Goal: Task Accomplishment & Management: Complete application form

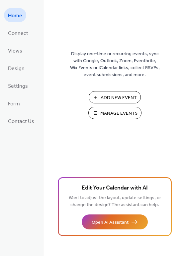
click at [112, 112] on span "Manage Events" at bounding box center [118, 113] width 37 height 7
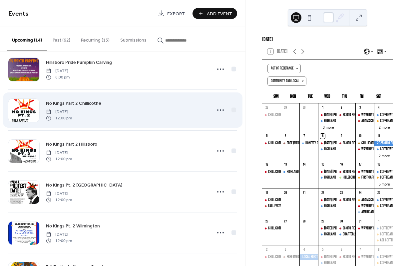
scroll to position [96, 0]
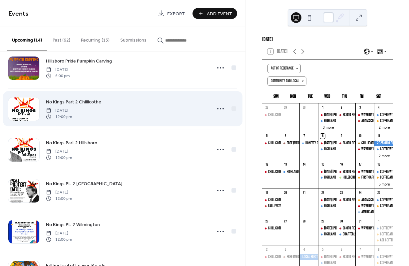
click at [91, 99] on span "No Kings Part 2 Chillicothe" at bounding box center [73, 102] width 55 height 7
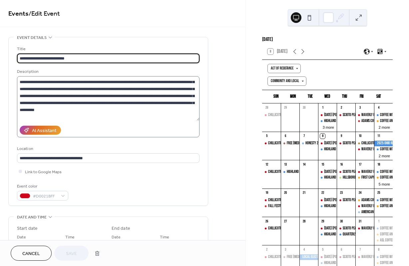
scroll to position [92, 0]
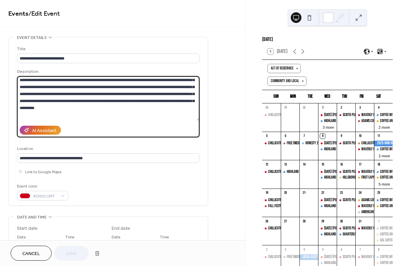
click at [85, 108] on textarea at bounding box center [108, 98] width 182 height 45
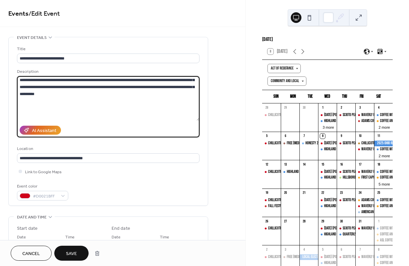
paste textarea "**********"
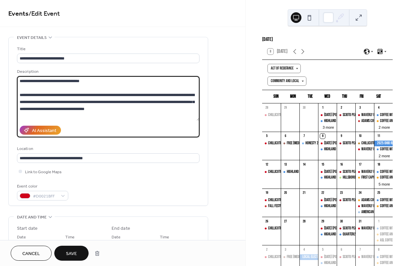
scroll to position [937, 0]
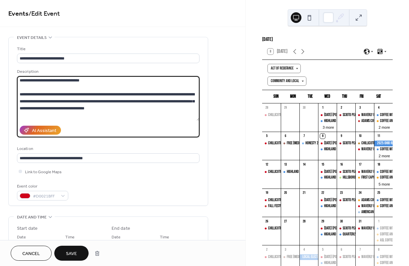
click at [180, 108] on textarea at bounding box center [108, 98] width 182 height 45
click at [58, 115] on textarea at bounding box center [108, 98] width 182 height 45
click at [82, 115] on textarea at bounding box center [108, 98] width 182 height 45
click at [84, 115] on textarea at bounding box center [108, 98] width 182 height 45
drag, startPoint x: 141, startPoint y: 114, endPoint x: 154, endPoint y: 109, distance: 14.2
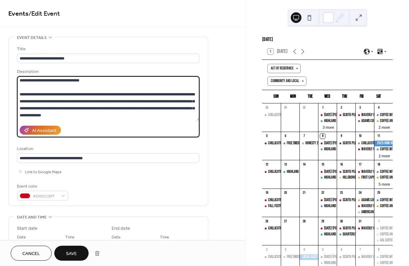
click at [141, 114] on textarea at bounding box center [108, 98] width 182 height 45
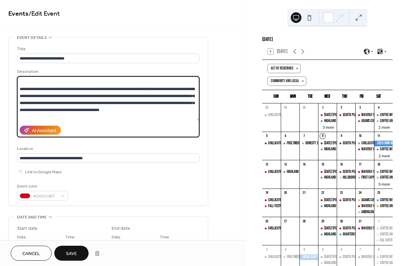
click at [150, 116] on textarea at bounding box center [108, 98] width 182 height 45
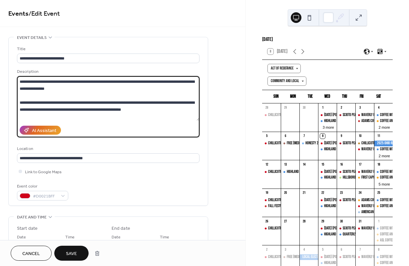
scroll to position [1022, 0]
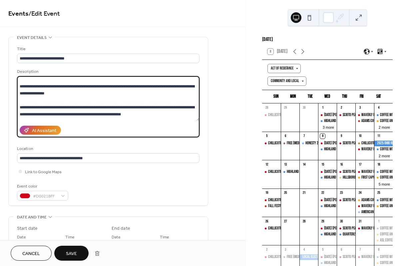
drag, startPoint x: 39, startPoint y: 118, endPoint x: 24, endPoint y: 85, distance: 35.9
click at [24, 85] on textarea at bounding box center [108, 98] width 182 height 45
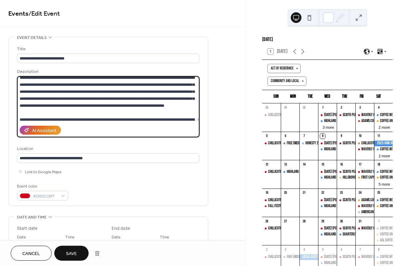
scroll to position [986, 0]
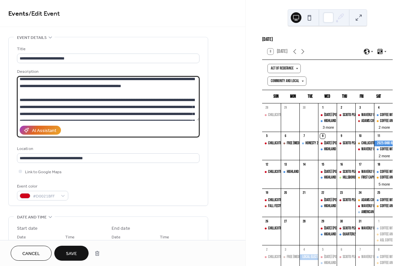
drag, startPoint x: 21, startPoint y: 87, endPoint x: 55, endPoint y: 95, distance: 34.9
click at [51, 109] on textarea at bounding box center [108, 98] width 182 height 45
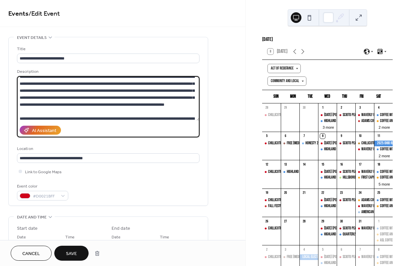
scroll to position [996, 0]
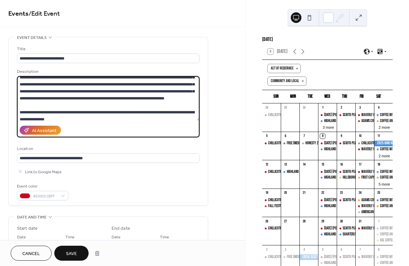
click at [50, 109] on textarea at bounding box center [108, 98] width 182 height 45
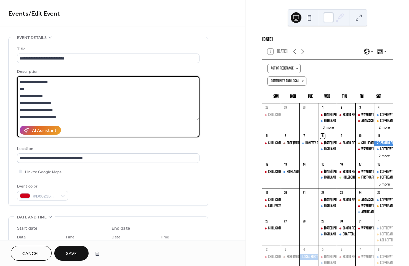
drag, startPoint x: 43, startPoint y: 112, endPoint x: 19, endPoint y: 103, distance: 25.3
click at [20, 103] on textarea at bounding box center [108, 98] width 182 height 45
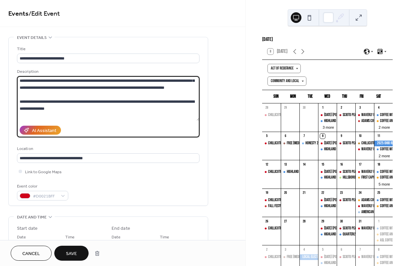
scroll to position [1015, 0]
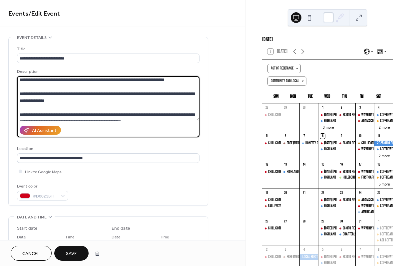
click at [46, 98] on textarea at bounding box center [108, 98] width 182 height 45
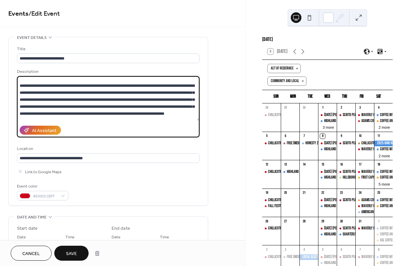
scroll to position [957, 0]
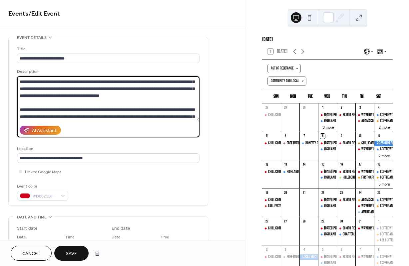
drag, startPoint x: 41, startPoint y: 94, endPoint x: 21, endPoint y: 110, distance: 25.7
click at [21, 110] on textarea at bounding box center [108, 98] width 182 height 45
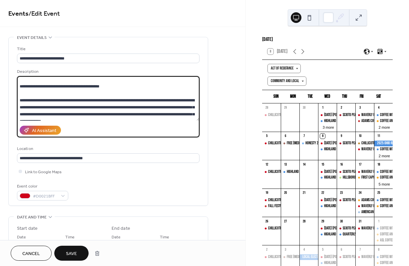
scroll to position [8, 0]
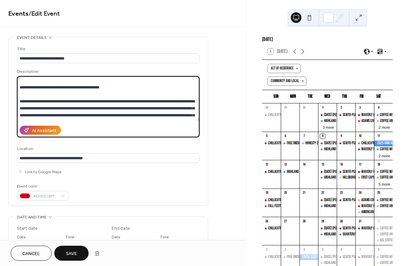
click at [36, 95] on textarea at bounding box center [108, 98] width 182 height 45
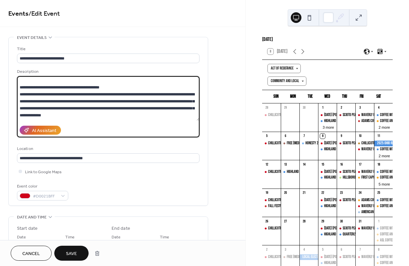
scroll to position [0, 0]
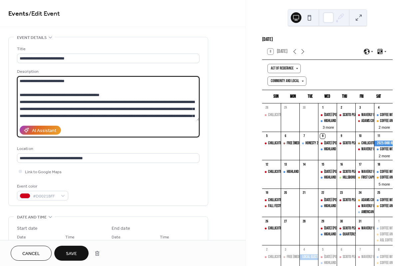
click at [30, 88] on textarea at bounding box center [108, 98] width 182 height 45
click at [19, 95] on textarea at bounding box center [108, 98] width 182 height 45
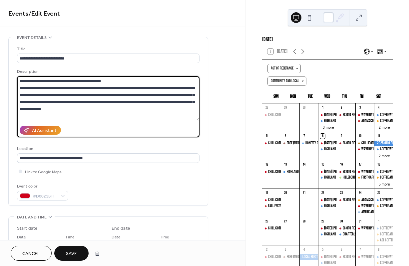
click at [112, 80] on textarea at bounding box center [108, 98] width 182 height 45
click at [19, 80] on textarea at bounding box center [108, 98] width 182 height 45
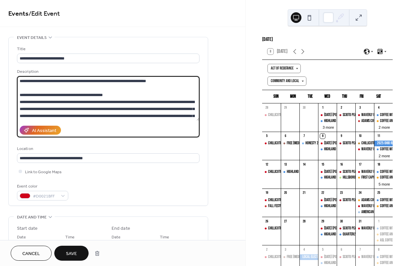
click at [69, 81] on textarea at bounding box center [108, 98] width 182 height 45
click at [164, 81] on textarea at bounding box center [108, 98] width 182 height 45
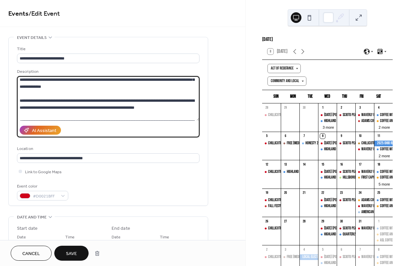
scroll to position [43, 0]
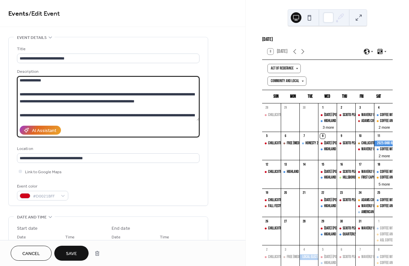
click at [20, 95] on textarea at bounding box center [108, 98] width 182 height 45
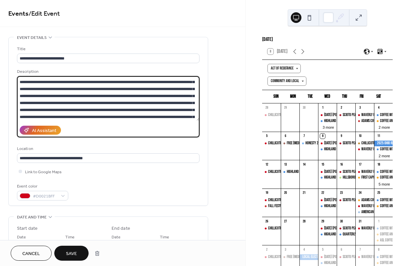
drag, startPoint x: 20, startPoint y: 108, endPoint x: 112, endPoint y: 86, distance: 94.8
click at [112, 86] on textarea at bounding box center [108, 98] width 182 height 45
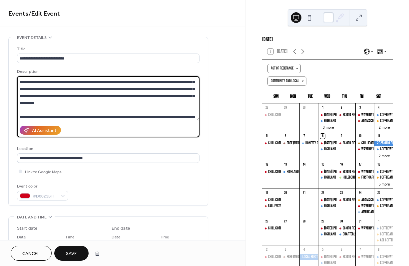
scroll to position [82, 0]
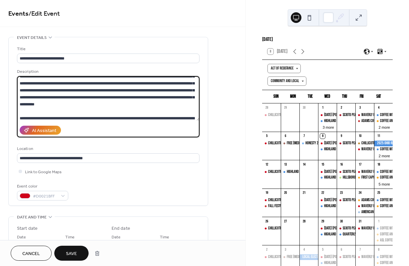
click at [88, 105] on textarea at bounding box center [108, 98] width 182 height 45
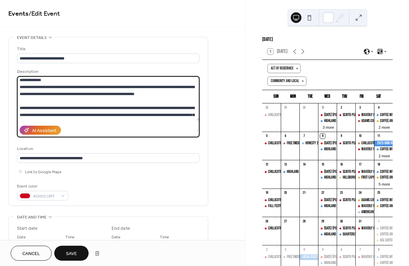
scroll to position [0, 0]
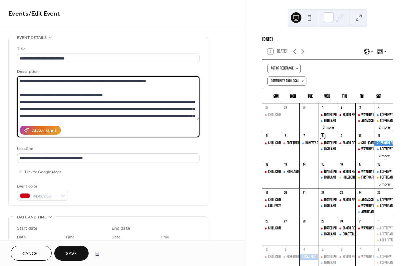
drag, startPoint x: 79, startPoint y: 117, endPoint x: 23, endPoint y: 98, distance: 59.2
click at [23, 98] on textarea at bounding box center [108, 98] width 182 height 45
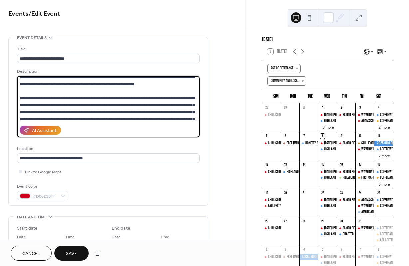
click at [30, 105] on textarea at bounding box center [108, 98] width 182 height 45
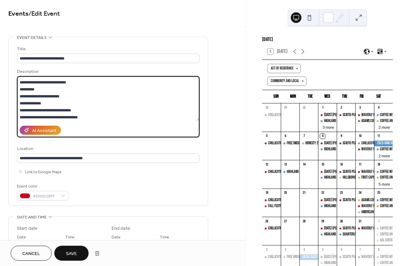
drag, startPoint x: 20, startPoint y: 81, endPoint x: 74, endPoint y: 78, distance: 54.6
click at [75, 90] on textarea at bounding box center [108, 98] width 182 height 45
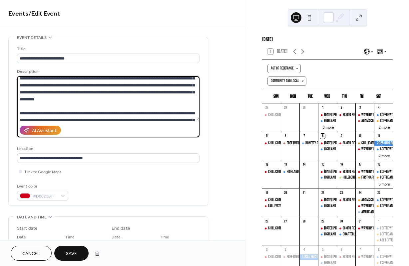
scroll to position [82, 0]
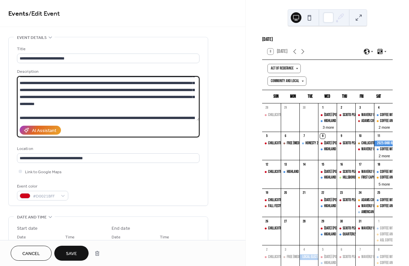
click at [88, 105] on textarea at bounding box center [108, 98] width 182 height 45
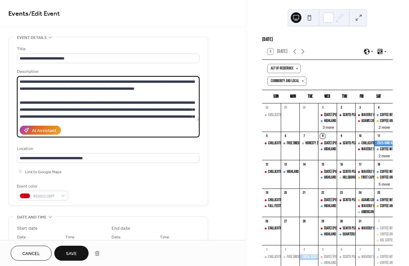
scroll to position [42, 0]
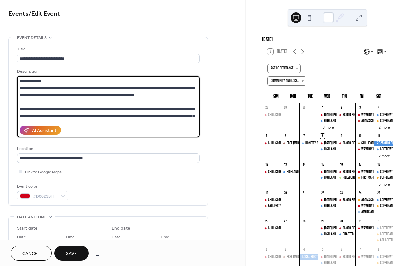
drag, startPoint x: 77, startPoint y: 115, endPoint x: 21, endPoint y: 108, distance: 56.0
click at [21, 107] on textarea at bounding box center [108, 98] width 182 height 45
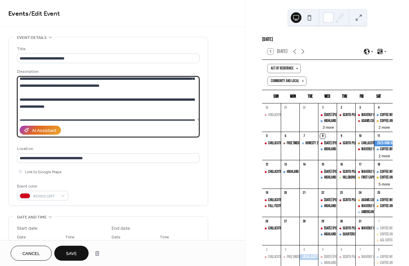
scroll to position [971, 0]
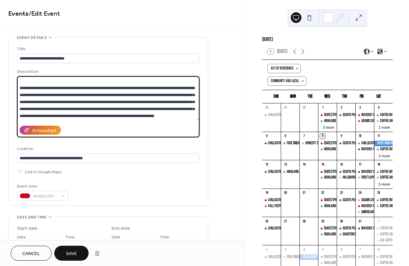
click at [55, 115] on textarea at bounding box center [108, 98] width 182 height 45
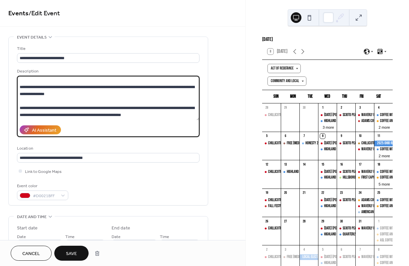
scroll to position [929, 0]
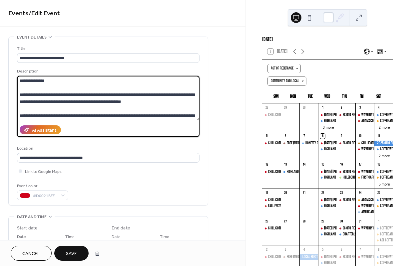
click at [151, 108] on textarea at bounding box center [108, 98] width 182 height 45
click at [61, 89] on textarea at bounding box center [108, 98] width 182 height 45
paste textarea "**********"
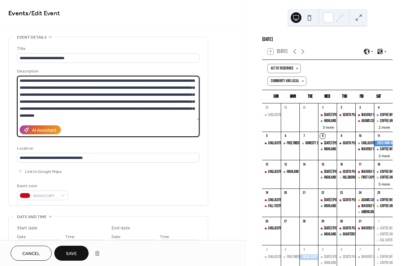
scroll to position [978, 0]
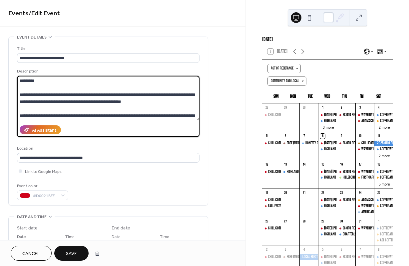
drag, startPoint x: 140, startPoint y: 108, endPoint x: 17, endPoint y: 104, distance: 122.8
click at [17, 104] on textarea at bounding box center [108, 98] width 182 height 45
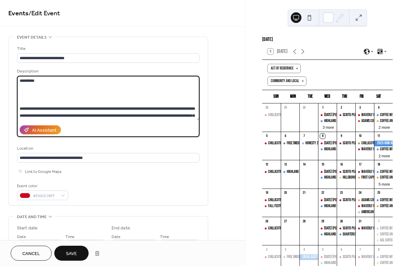
scroll to position [985, 0]
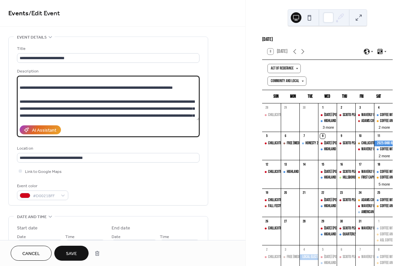
click at [162, 94] on textarea at bounding box center [108, 98] width 182 height 45
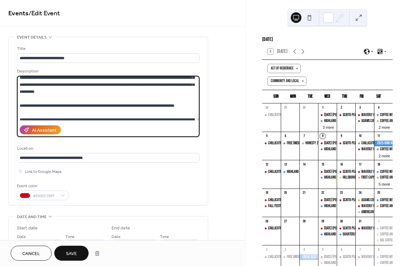
scroll to position [967, 0]
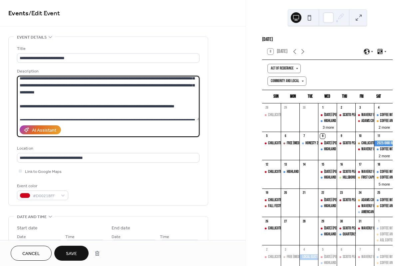
click at [178, 112] on textarea at bounding box center [108, 98] width 182 height 45
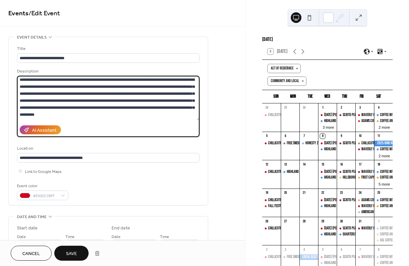
scroll to position [945, 0]
drag, startPoint x: 124, startPoint y: 86, endPoint x: 39, endPoint y: 86, distance: 84.9
click at [39, 86] on textarea at bounding box center [108, 98] width 182 height 45
drag, startPoint x: 150, startPoint y: 86, endPoint x: 64, endPoint y: 86, distance: 85.5
click at [64, 86] on textarea at bounding box center [108, 98] width 182 height 45
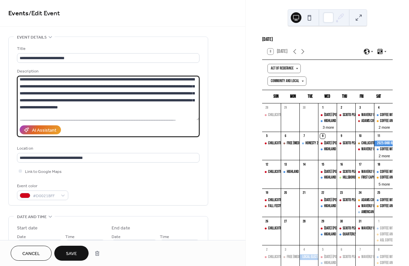
click at [63, 93] on textarea at bounding box center [108, 98] width 182 height 45
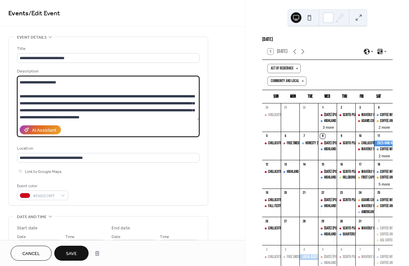
scroll to position [848, 0]
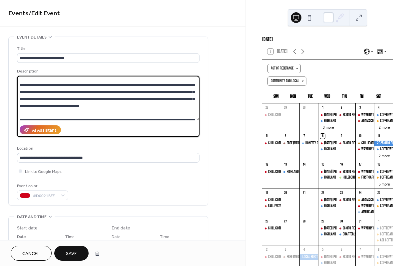
click at [116, 110] on textarea at bounding box center [108, 98] width 182 height 45
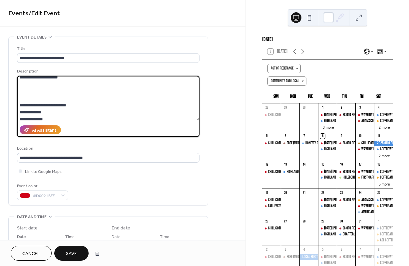
click at [34, 97] on textarea at bounding box center [108, 98] width 182 height 45
click at [53, 90] on textarea at bounding box center [108, 98] width 182 height 45
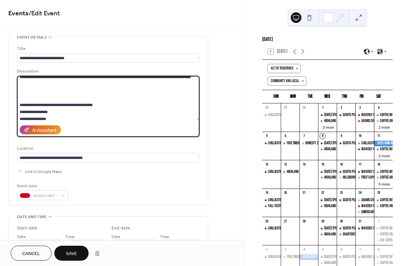
scroll to position [140, 0]
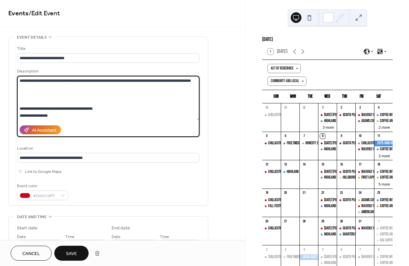
click at [31, 100] on textarea at bounding box center [108, 98] width 182 height 45
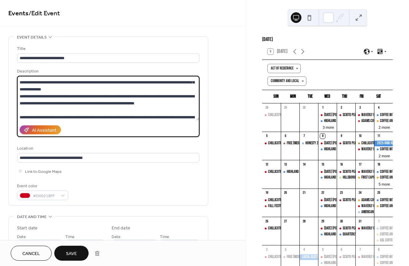
scroll to position [33, 0]
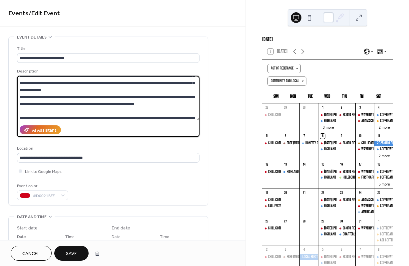
click at [167, 103] on textarea at bounding box center [108, 98] width 182 height 45
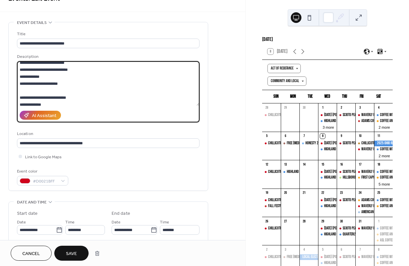
scroll to position [438, 0]
click at [62, 95] on textarea at bounding box center [108, 83] width 182 height 45
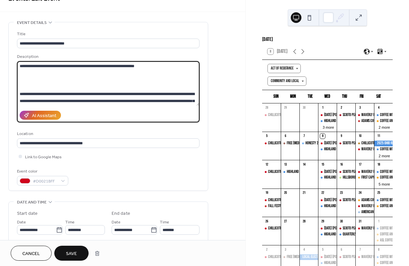
scroll to position [56, 0]
click at [27, 78] on textarea at bounding box center [108, 83] width 182 height 45
paste textarea "**********"
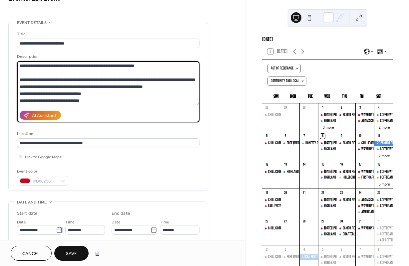
scroll to position [125, 0]
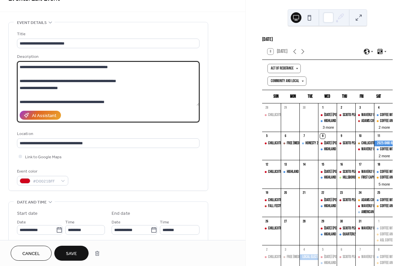
click at [21, 102] on textarea at bounding box center [108, 83] width 182 height 45
click at [20, 88] on textarea at bounding box center [108, 83] width 182 height 45
click at [20, 81] on textarea at bounding box center [108, 83] width 182 height 45
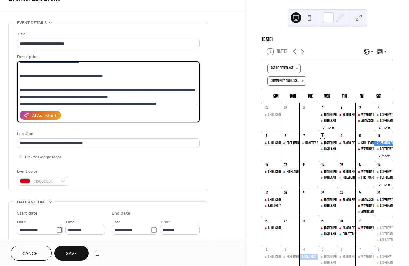
scroll to position [94, 0]
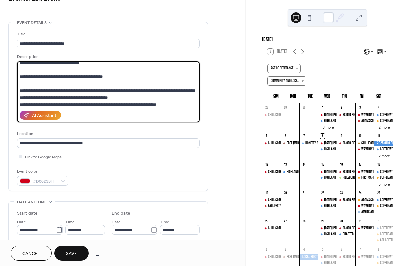
click at [20, 91] on textarea at bounding box center [108, 83] width 182 height 45
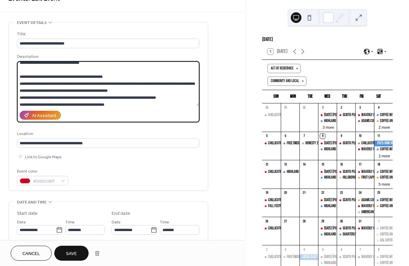
click at [20, 77] on textarea at bounding box center [108, 83] width 182 height 45
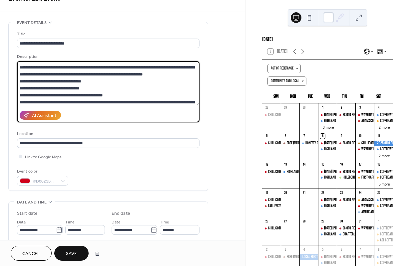
scroll to position [70, 0]
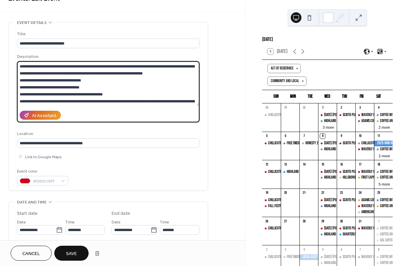
click at [64, 95] on textarea at bounding box center [108, 83] width 182 height 45
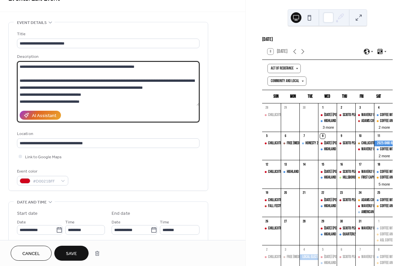
scroll to position [48, 0]
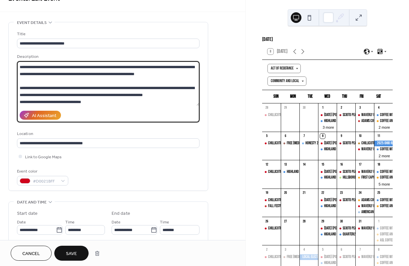
click at [24, 82] on textarea at bounding box center [108, 83] width 182 height 45
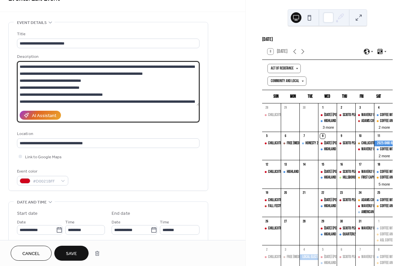
scroll to position [65, 0]
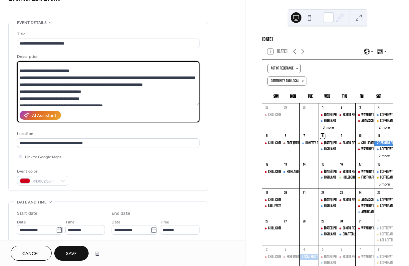
click at [43, 79] on textarea at bounding box center [108, 83] width 182 height 45
click at [75, 78] on textarea at bounding box center [108, 83] width 182 height 45
click at [107, 91] on textarea at bounding box center [108, 83] width 182 height 45
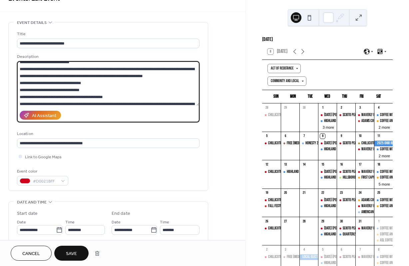
scroll to position [76, 0]
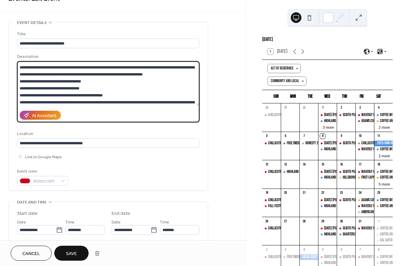
click at [20, 89] on textarea at bounding box center [108, 83] width 182 height 45
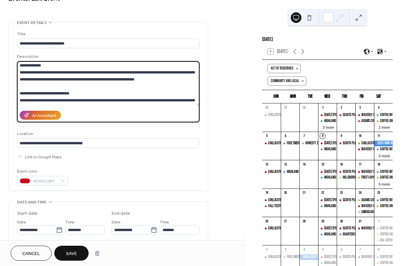
scroll to position [42, 0]
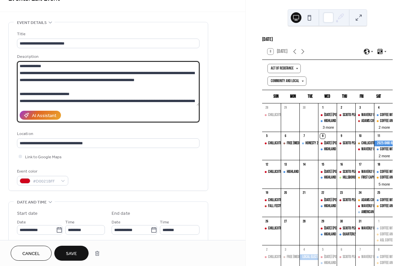
click at [79, 94] on textarea at bounding box center [108, 83] width 182 height 45
click at [20, 93] on textarea at bounding box center [108, 83] width 182 height 45
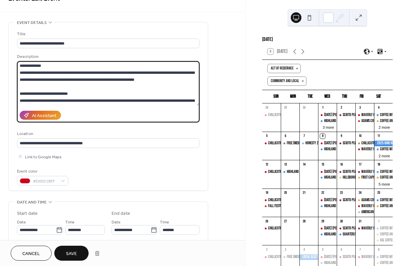
click at [160, 79] on textarea at bounding box center [108, 83] width 182 height 45
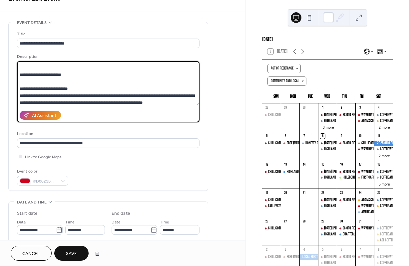
scroll to position [66, 0]
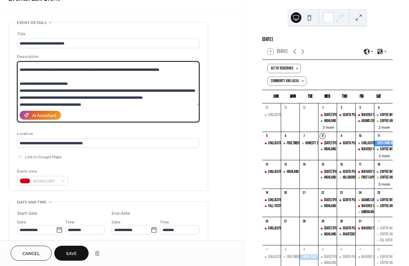
drag, startPoint x: 169, startPoint y: 69, endPoint x: 19, endPoint y: 71, distance: 149.4
click at [19, 71] on textarea at bounding box center [108, 83] width 182 height 45
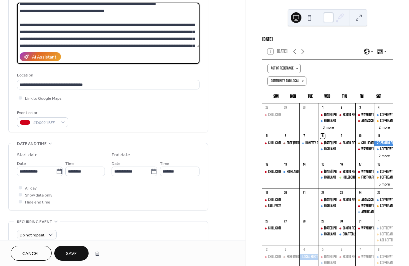
scroll to position [136, 0]
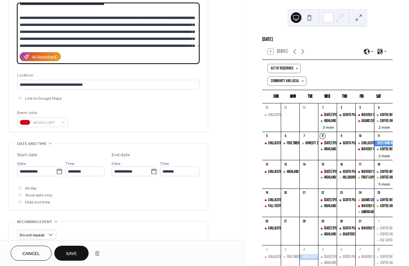
type textarea "**********"
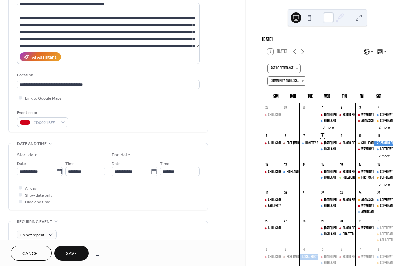
click at [65, 255] on button "Save" at bounding box center [71, 253] width 34 height 15
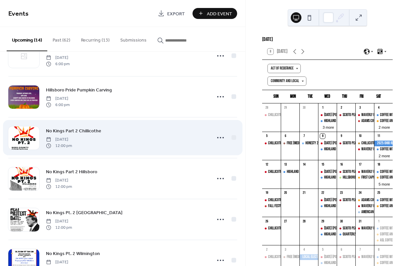
scroll to position [65, 0]
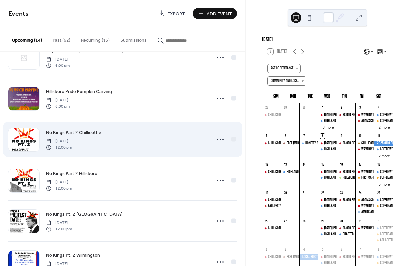
click at [72, 132] on span "No Kings Part 2 Chillicothe" at bounding box center [73, 132] width 55 height 7
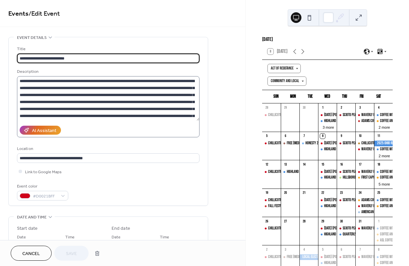
scroll to position [148, 0]
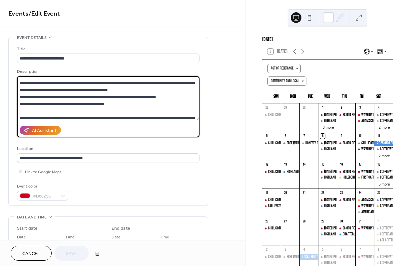
drag, startPoint x: 21, startPoint y: 80, endPoint x: 65, endPoint y: 98, distance: 47.6
click at [64, 98] on textarea at bounding box center [108, 98] width 182 height 45
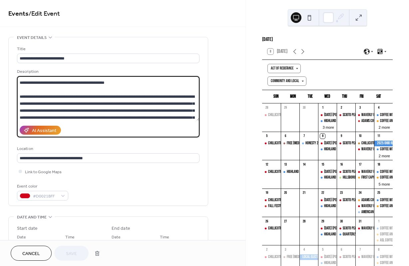
scroll to position [132, 0]
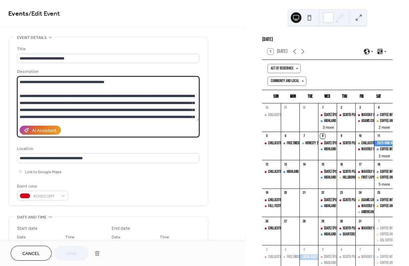
click at [26, 96] on textarea at bounding box center [108, 98] width 182 height 45
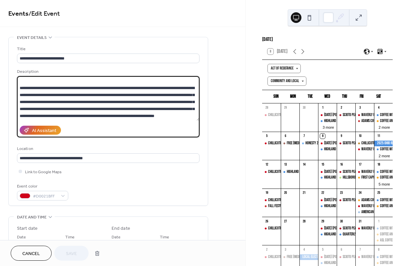
scroll to position [1047, 0]
drag, startPoint x: 20, startPoint y: 95, endPoint x: 183, endPoint y: 83, distance: 164.2
click at [183, 83] on textarea at bounding box center [108, 98] width 182 height 45
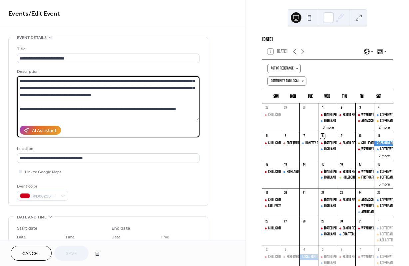
scroll to position [1005, 0]
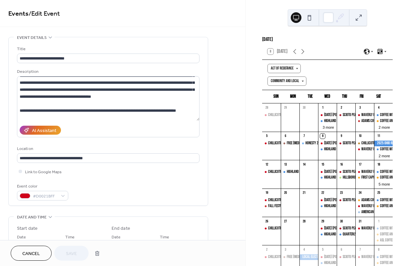
click at [148, 19] on span "Events / Edit Event" at bounding box center [122, 13] width 229 height 13
click at [23, 251] on span "Cancel" at bounding box center [31, 254] width 18 height 7
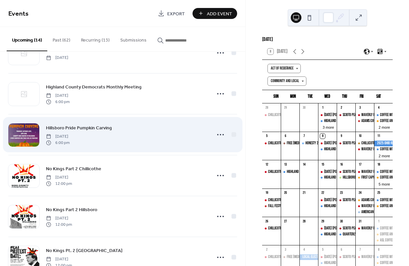
scroll to position [69, 0]
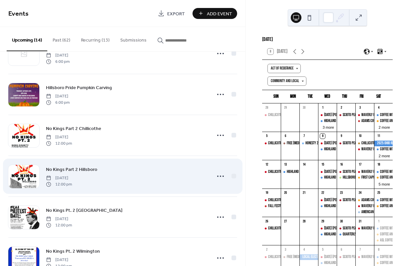
click at [77, 170] on span "No Kings Part 2 Hillsboro" at bounding box center [71, 169] width 51 height 7
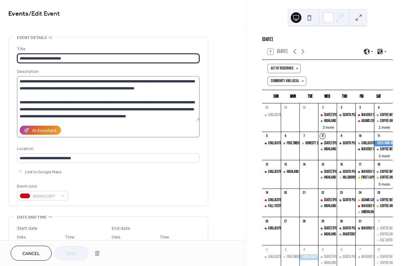
scroll to position [49, 0]
click at [44, 93] on textarea at bounding box center [108, 98] width 182 height 45
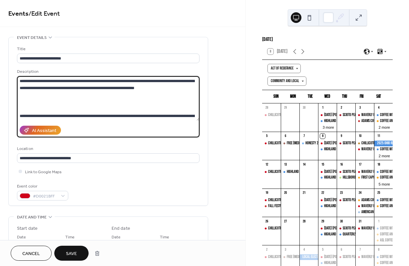
paste textarea "**********"
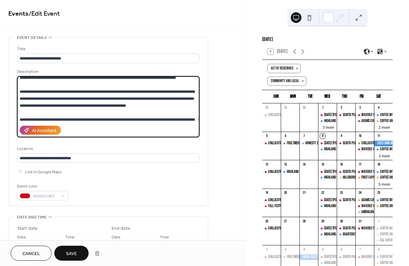
scroll to position [956, 0]
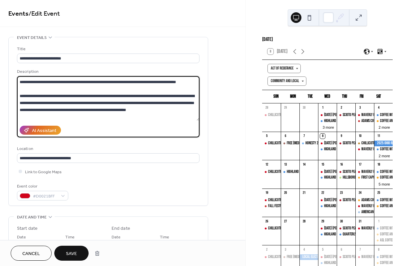
drag, startPoint x: 125, startPoint y: 110, endPoint x: 20, endPoint y: 104, distance: 105.7
click at [20, 104] on textarea at bounding box center [108, 98] width 182 height 45
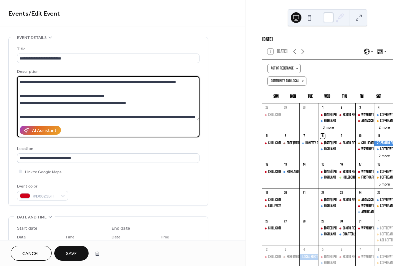
drag, startPoint x: 110, startPoint y: 103, endPoint x: 18, endPoint y: 104, distance: 92.8
click at [18, 104] on textarea at bounding box center [108, 98] width 182 height 45
drag, startPoint x: 133, startPoint y: 109, endPoint x: 19, endPoint y: 103, distance: 114.6
click at [19, 103] on textarea at bounding box center [108, 98] width 182 height 45
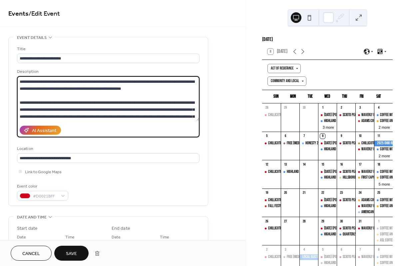
scroll to position [1063, 0]
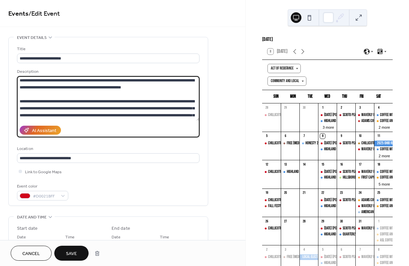
drag, startPoint x: 148, startPoint y: 94, endPoint x: 21, endPoint y: 88, distance: 127.2
click at [21, 88] on textarea at bounding box center [108, 98] width 182 height 45
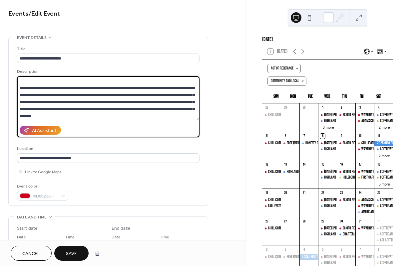
scroll to position [936, 0]
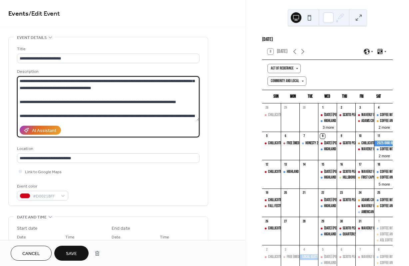
drag, startPoint x: 76, startPoint y: 98, endPoint x: 21, endPoint y: 115, distance: 57.3
click at [21, 113] on textarea at bounding box center [108, 98] width 182 height 45
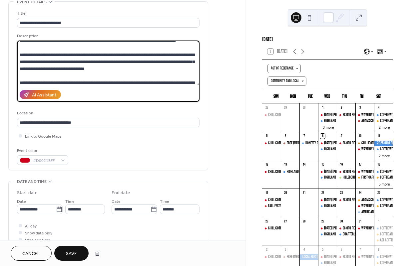
scroll to position [961, 0]
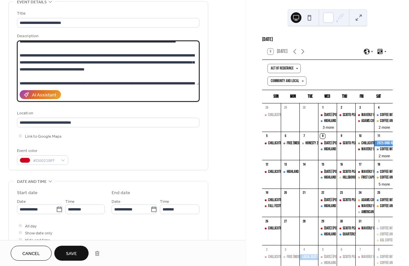
drag, startPoint x: 118, startPoint y: 77, endPoint x: 20, endPoint y: 63, distance: 99.8
click at [20, 63] on textarea at bounding box center [108, 63] width 182 height 45
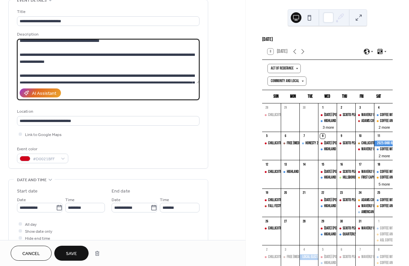
scroll to position [883, 0]
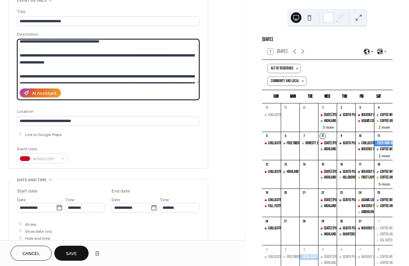
drag, startPoint x: 20, startPoint y: 62, endPoint x: 52, endPoint y: 70, distance: 33.2
click at [52, 70] on textarea at bounding box center [108, 61] width 182 height 45
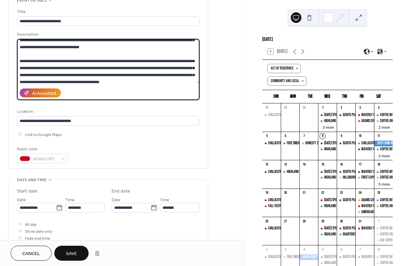
scroll to position [831, 0]
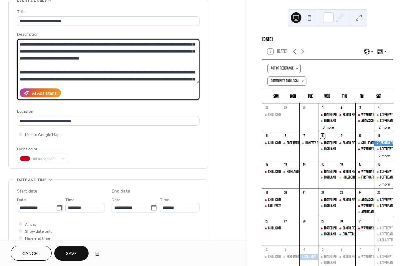
click at [63, 58] on textarea at bounding box center [108, 61] width 182 height 45
paste textarea "**********"
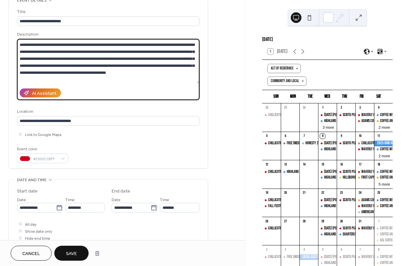
scroll to position [823, 0]
drag, startPoint x: 63, startPoint y: 65, endPoint x: 99, endPoint y: 72, distance: 37.6
click at [99, 72] on textarea at bounding box center [108, 61] width 182 height 45
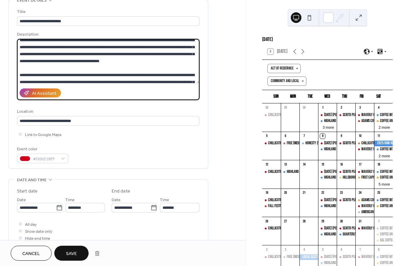
scroll to position [867, 0]
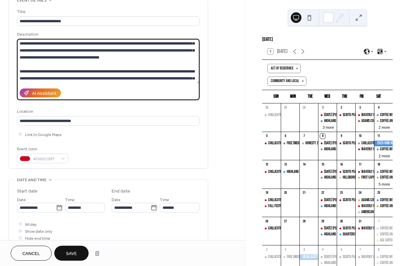
click at [54, 57] on textarea at bounding box center [108, 61] width 182 height 45
paste textarea "**********"
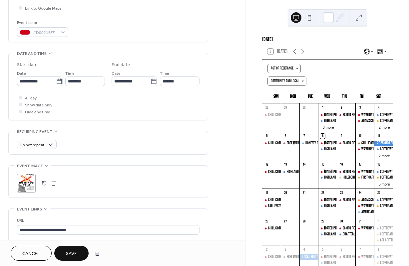
scroll to position [167, 0]
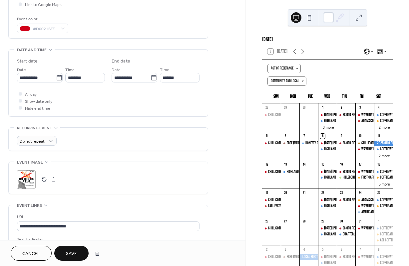
type textarea "**********"
click at [64, 251] on button "Save" at bounding box center [71, 253] width 34 height 15
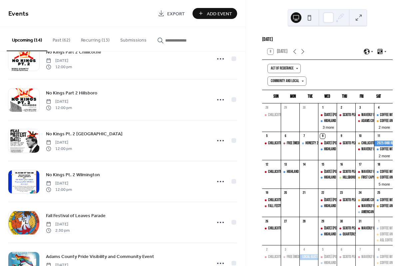
scroll to position [143, 0]
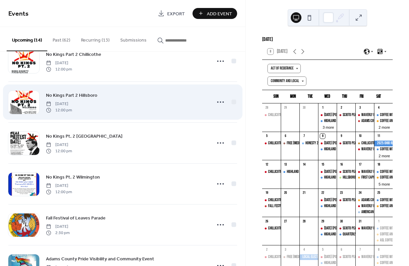
click at [83, 97] on span "No Kings Part 2 Hillsboro" at bounding box center [71, 95] width 51 height 7
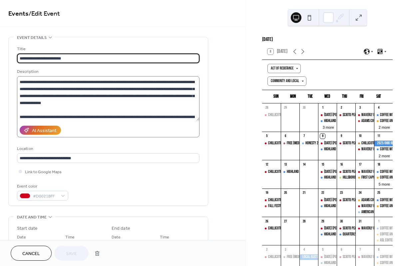
scroll to position [17, 0]
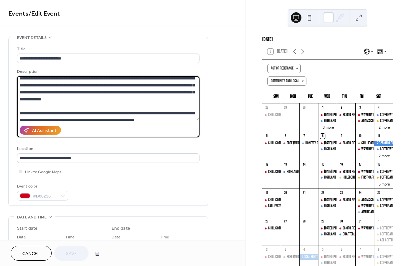
click at [19, 113] on textarea at bounding box center [108, 98] width 182 height 45
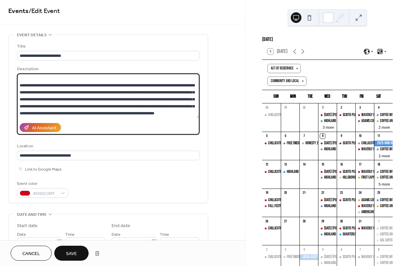
scroll to position [0, 0]
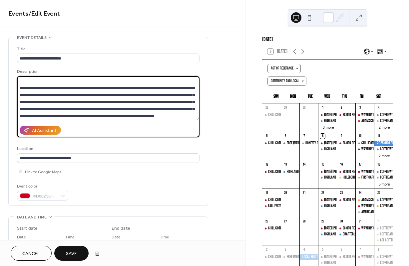
click at [56, 119] on textarea at bounding box center [108, 98] width 182 height 45
paste textarea "**********"
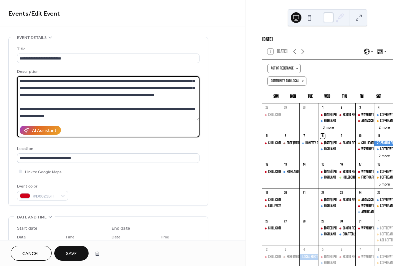
scroll to position [999, 0]
drag, startPoint x: 53, startPoint y: 115, endPoint x: 19, endPoint y: 108, distance: 35.0
click at [19, 108] on textarea at bounding box center [108, 98] width 182 height 45
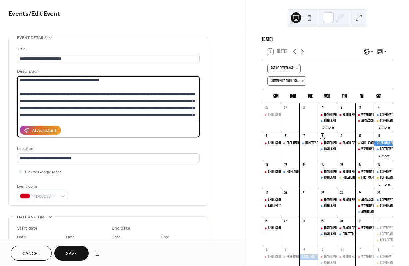
scroll to position [0, 0]
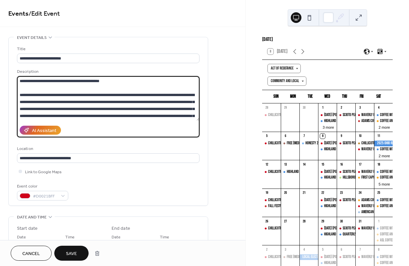
click at [19, 95] on textarea at bounding box center [108, 98] width 182 height 45
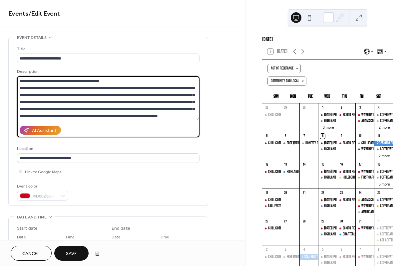
scroll to position [14, 0]
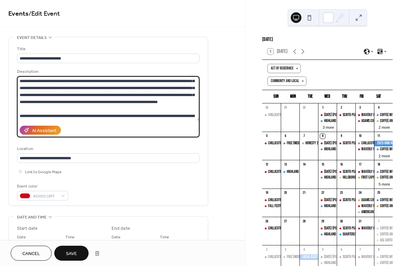
click at [35, 111] on textarea at bounding box center [108, 98] width 182 height 45
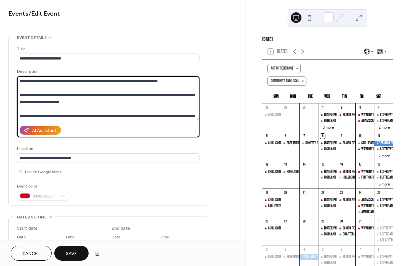
drag, startPoint x: 26, startPoint y: 103, endPoint x: 33, endPoint y: 96, distance: 9.7
click at [26, 102] on textarea at bounding box center [108, 98] width 182 height 45
click at [101, 107] on textarea at bounding box center [108, 98] width 182 height 45
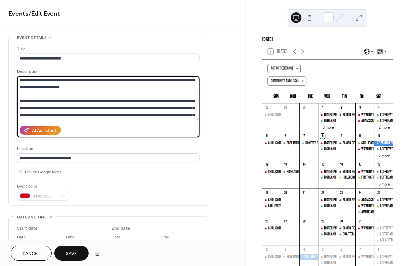
scroll to position [59, 0]
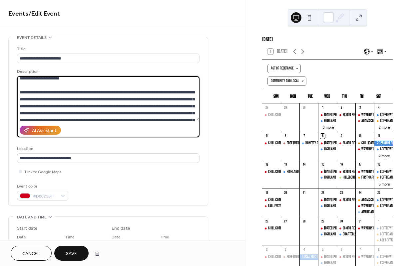
type textarea "**********"
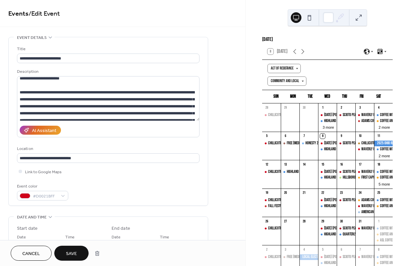
click at [66, 248] on button "Save" at bounding box center [71, 253] width 34 height 15
